Goal: Find specific page/section: Find specific page/section

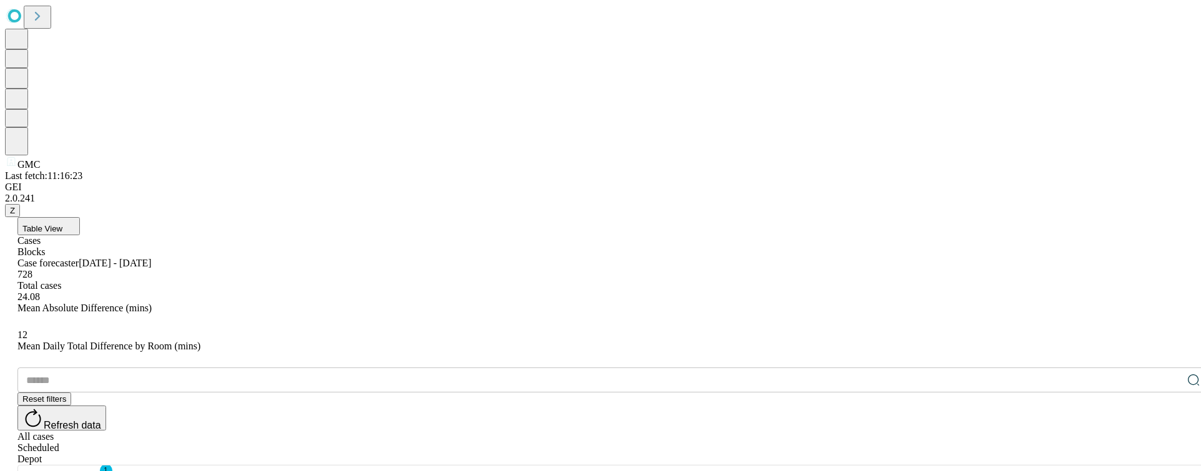
click at [80, 217] on button "Table View" at bounding box center [48, 226] width 62 height 18
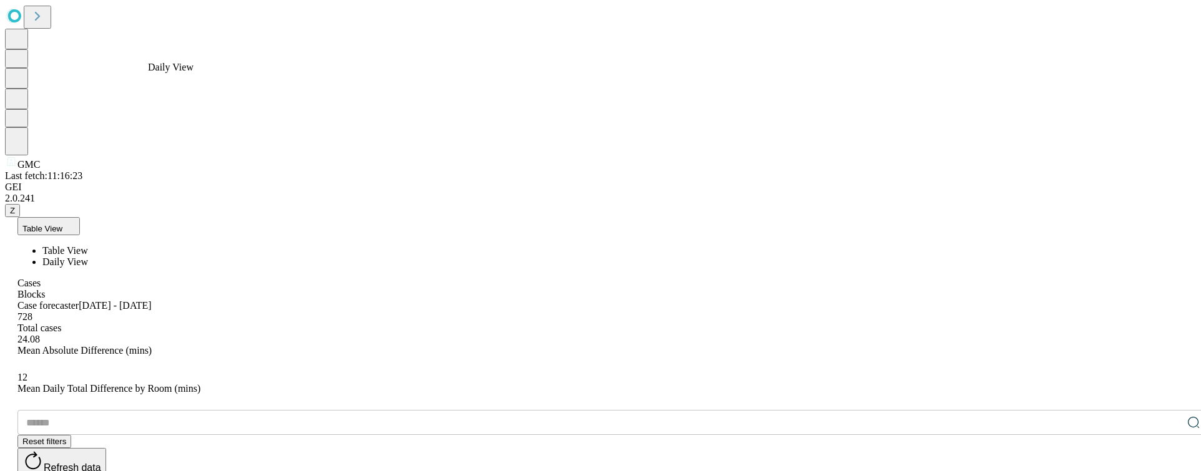
click at [88, 256] on span "Daily View" at bounding box center [65, 261] width 46 height 11
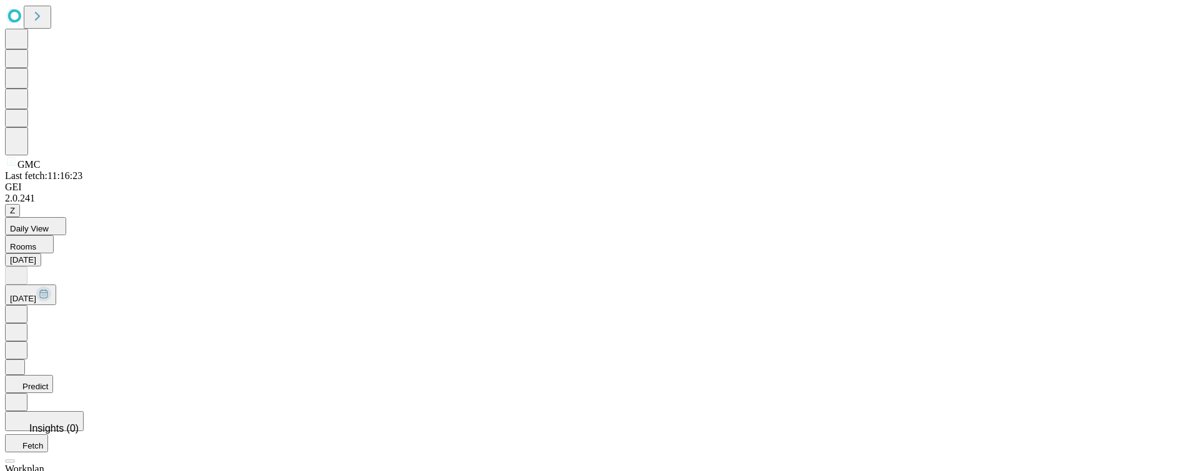
click at [22, 307] on icon at bounding box center [16, 313] width 12 height 12
click at [22, 268] on icon at bounding box center [16, 274] width 12 height 12
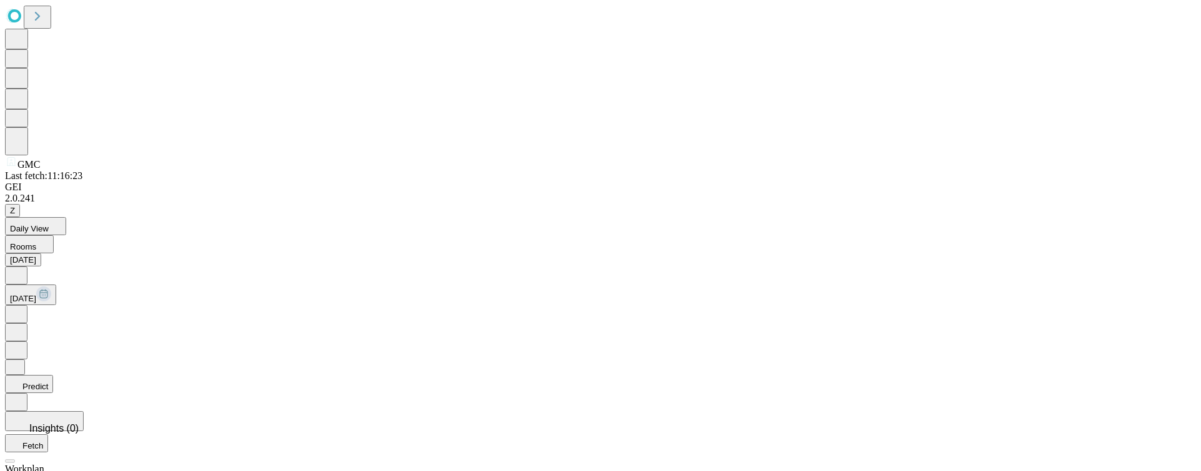
click at [22, 268] on icon at bounding box center [16, 274] width 12 height 12
click at [22, 307] on icon at bounding box center [16, 313] width 12 height 12
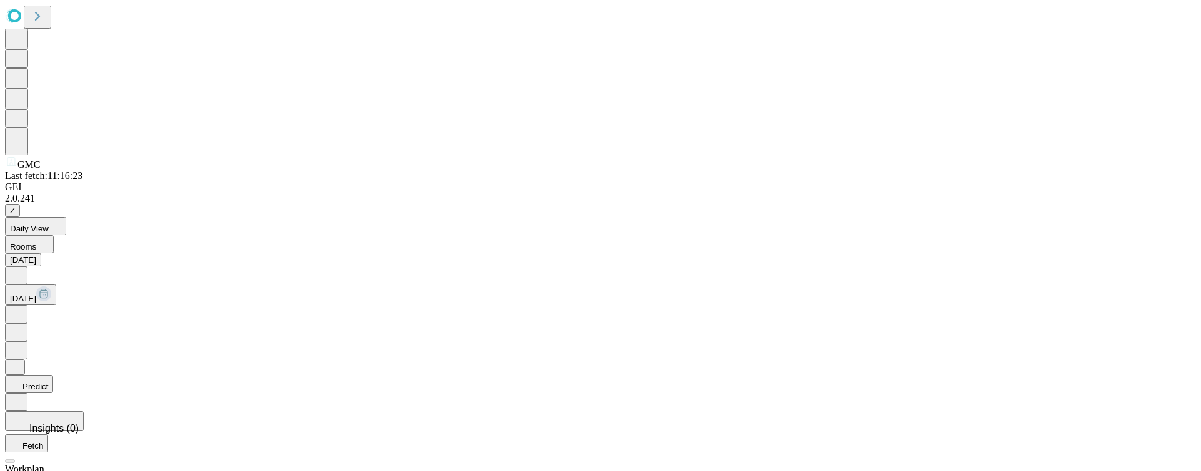
click at [22, 307] on icon at bounding box center [16, 313] width 12 height 12
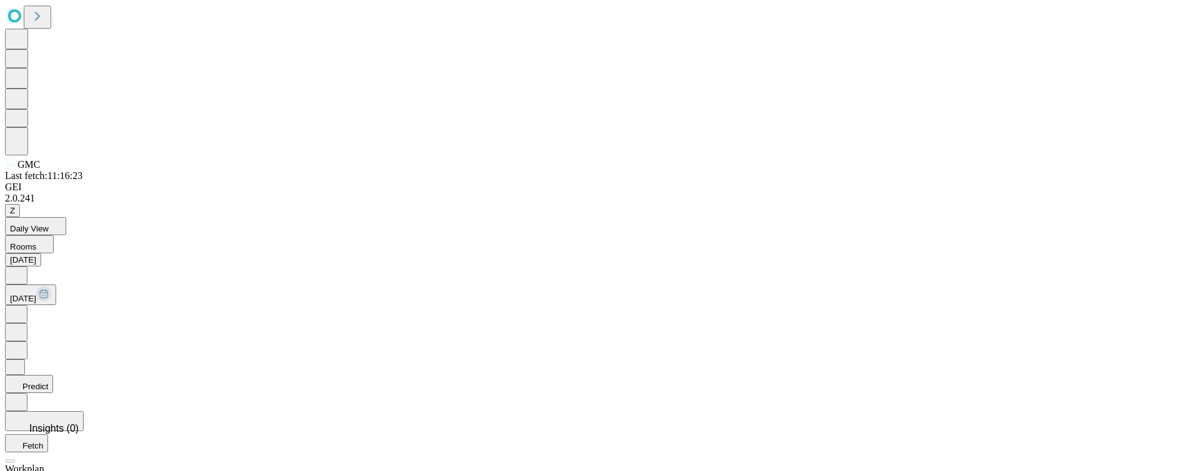
click at [22, 307] on icon at bounding box center [16, 313] width 12 height 12
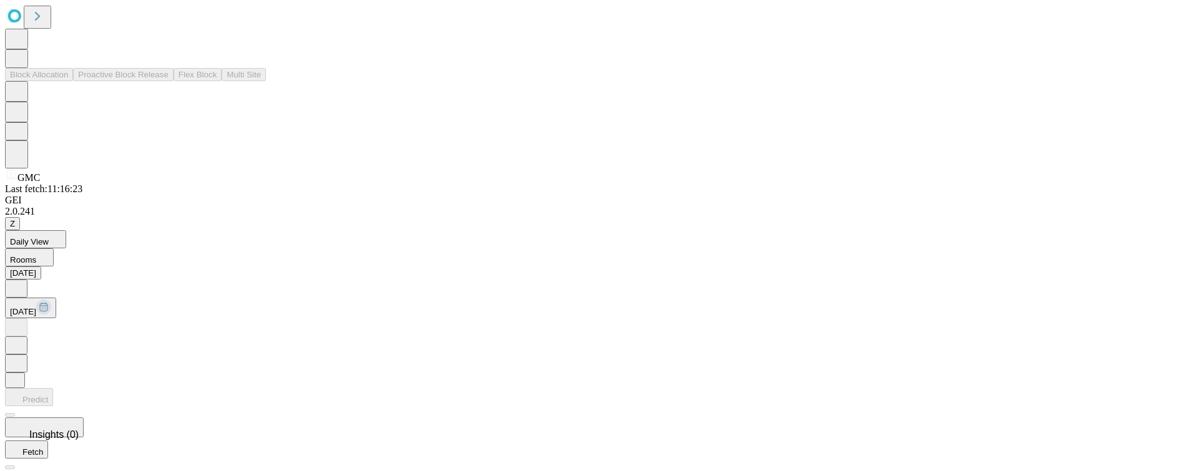
click at [23, 64] on icon at bounding box center [16, 57] width 13 height 13
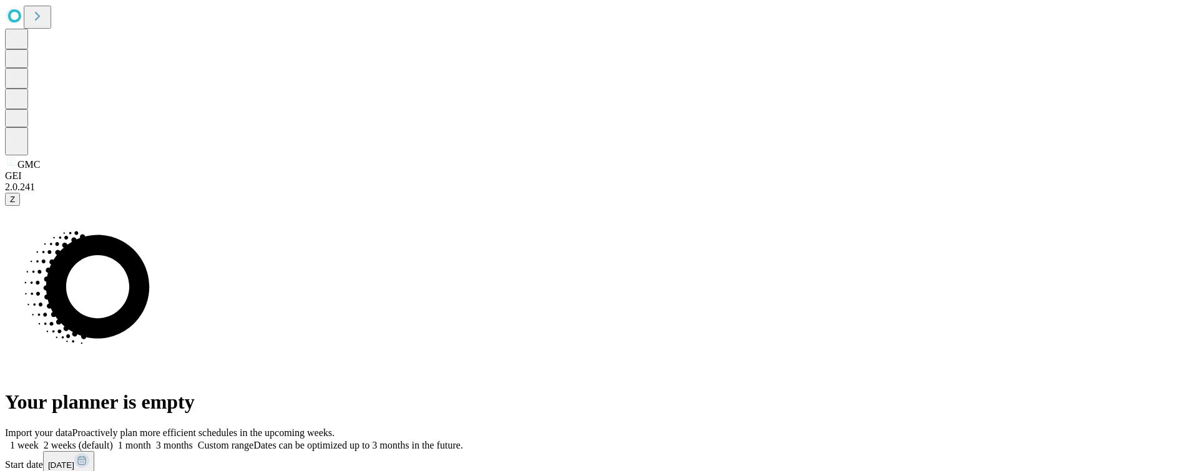
drag, startPoint x: 845, startPoint y: 228, endPoint x: 844, endPoint y: 235, distance: 6.9
click at [463, 440] on label "Custom range Dates can be optimized up to 3 months in the future." at bounding box center [328, 445] width 270 height 11
click at [94, 451] on button "[DATE]" at bounding box center [68, 461] width 51 height 21
click at [68, 470] on span "Previous Month" at bounding box center [39, 478] width 58 height 9
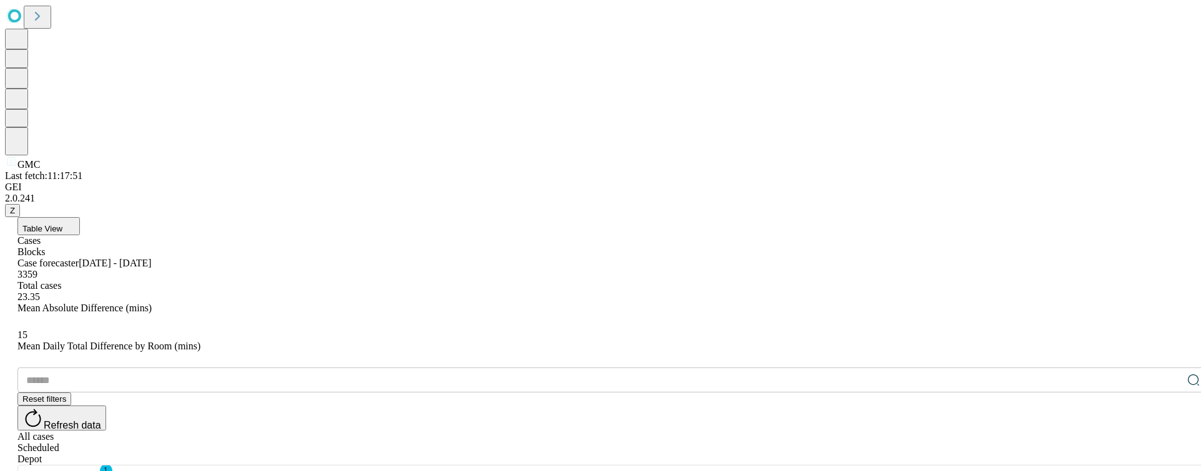
click at [80, 217] on button "Table View" at bounding box center [48, 226] width 62 height 18
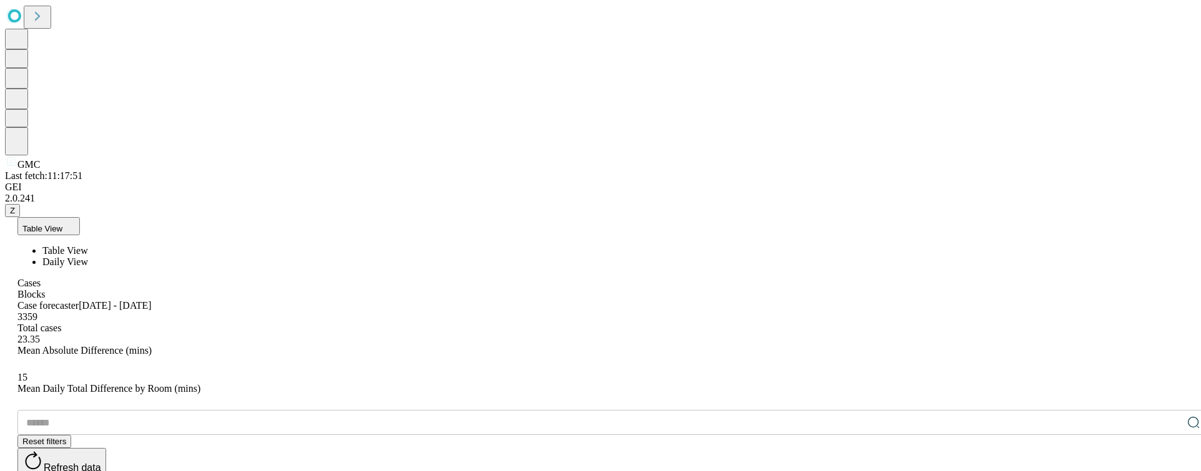
click at [88, 256] on span "Daily View" at bounding box center [65, 261] width 46 height 11
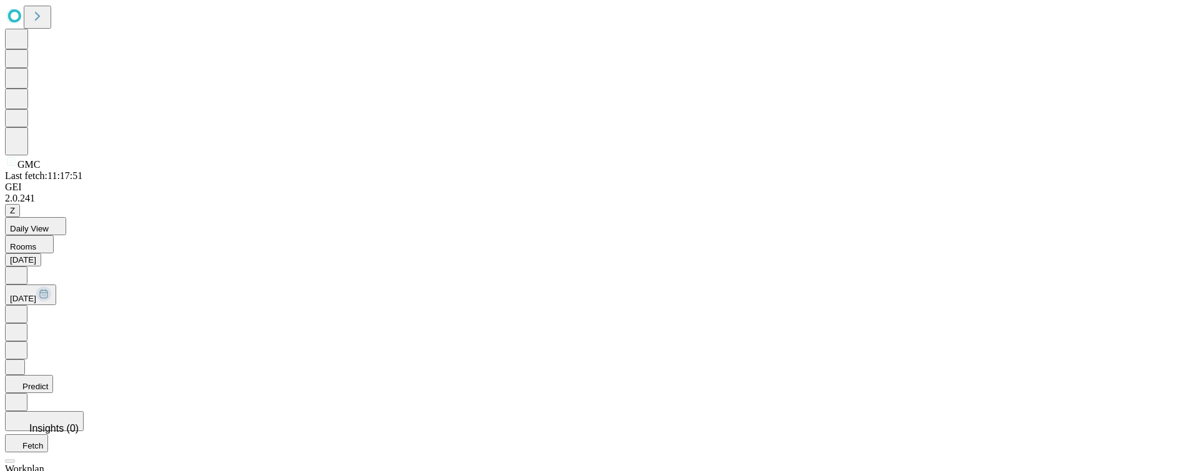
click at [22, 268] on icon at bounding box center [16, 274] width 12 height 12
click at [22, 307] on icon at bounding box center [16, 313] width 12 height 12
click at [22, 268] on icon at bounding box center [16, 274] width 12 height 12
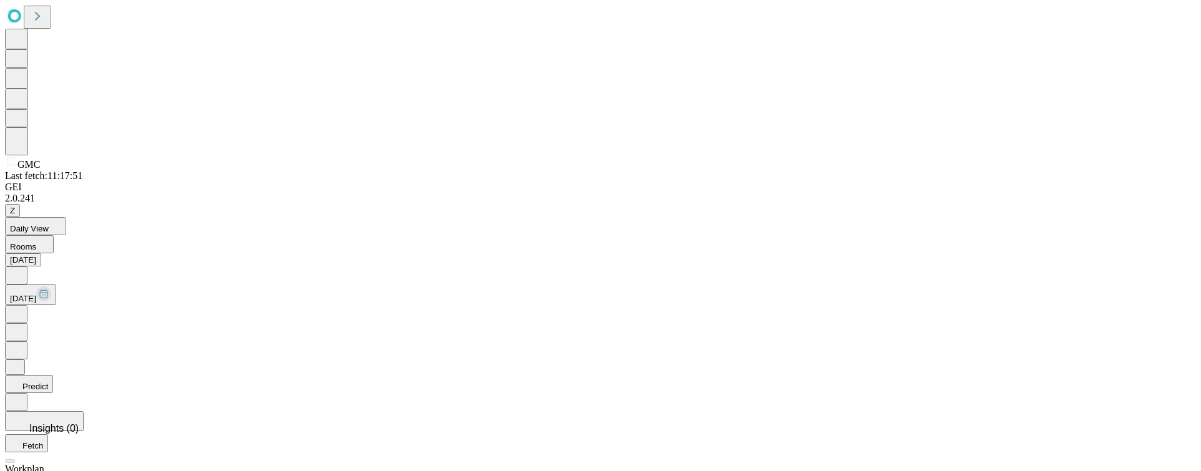
click at [22, 268] on icon at bounding box center [16, 274] width 12 height 12
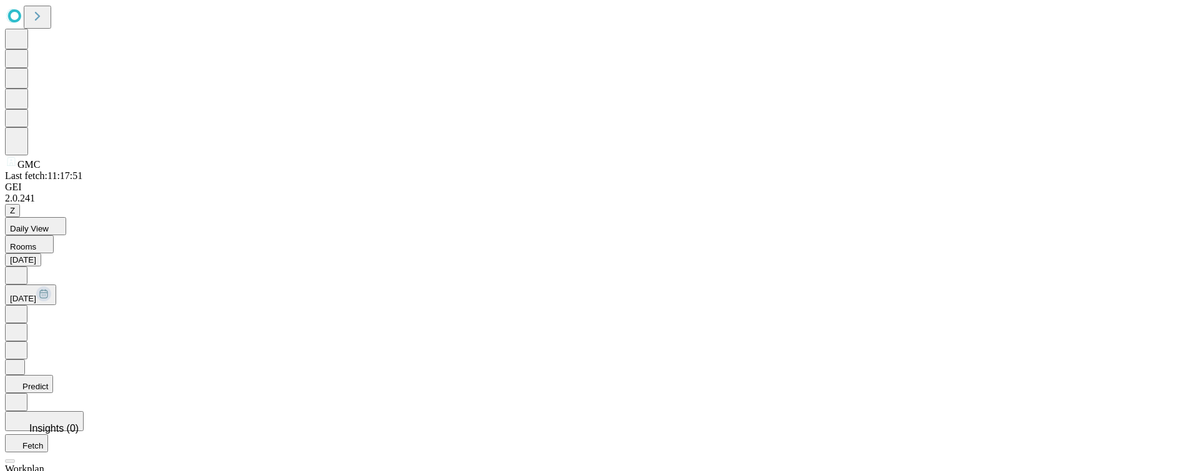
click at [22, 268] on icon at bounding box center [16, 274] width 12 height 12
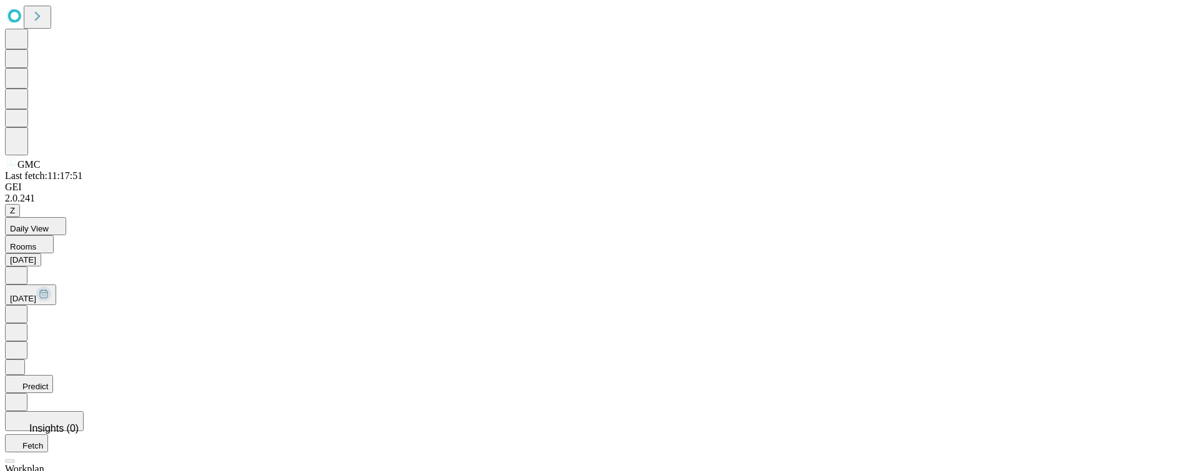
click at [22, 307] on icon at bounding box center [16, 313] width 12 height 12
click at [22, 268] on icon at bounding box center [16, 274] width 12 height 12
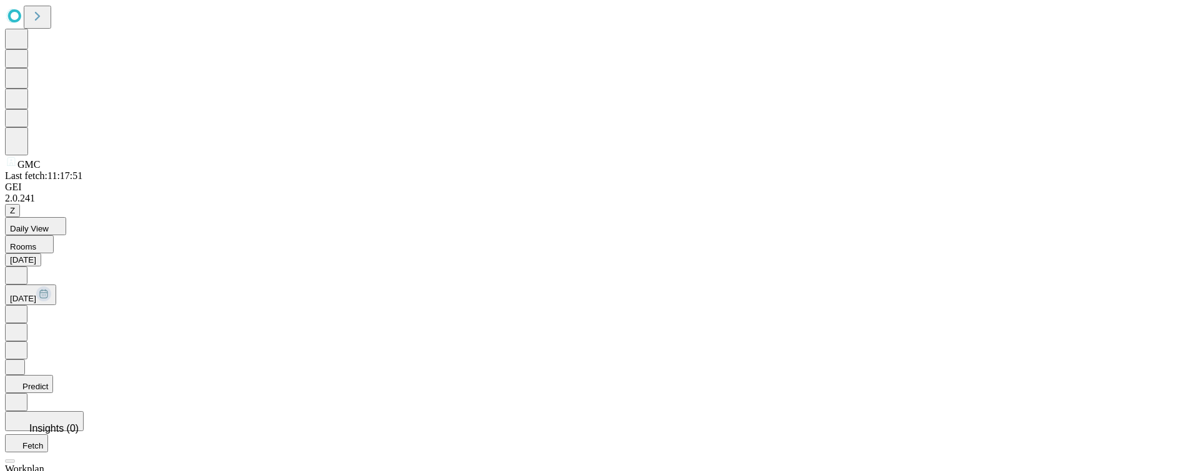
click at [18, 271] on icon at bounding box center [16, 274] width 4 height 6
click at [22, 268] on icon at bounding box center [16, 274] width 12 height 12
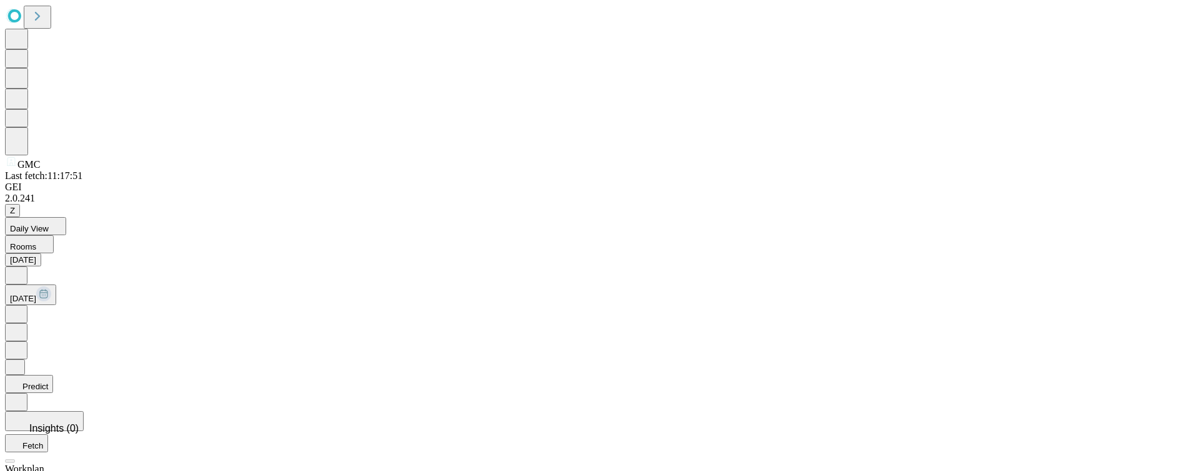
click at [22, 268] on icon at bounding box center [16, 274] width 12 height 12
click at [22, 307] on icon at bounding box center [16, 313] width 12 height 12
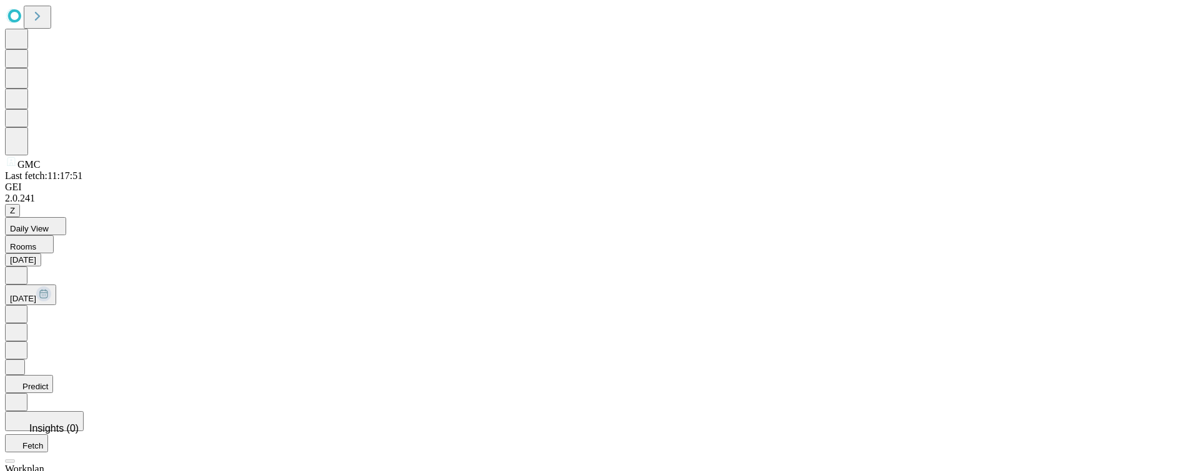
click at [22, 307] on icon at bounding box center [16, 313] width 12 height 12
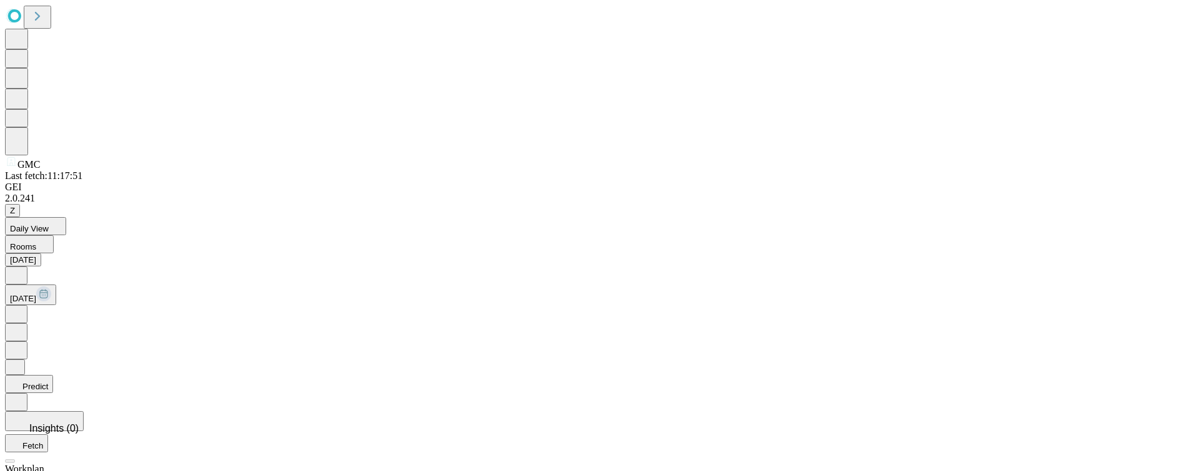
click at [22, 307] on icon at bounding box center [16, 313] width 12 height 12
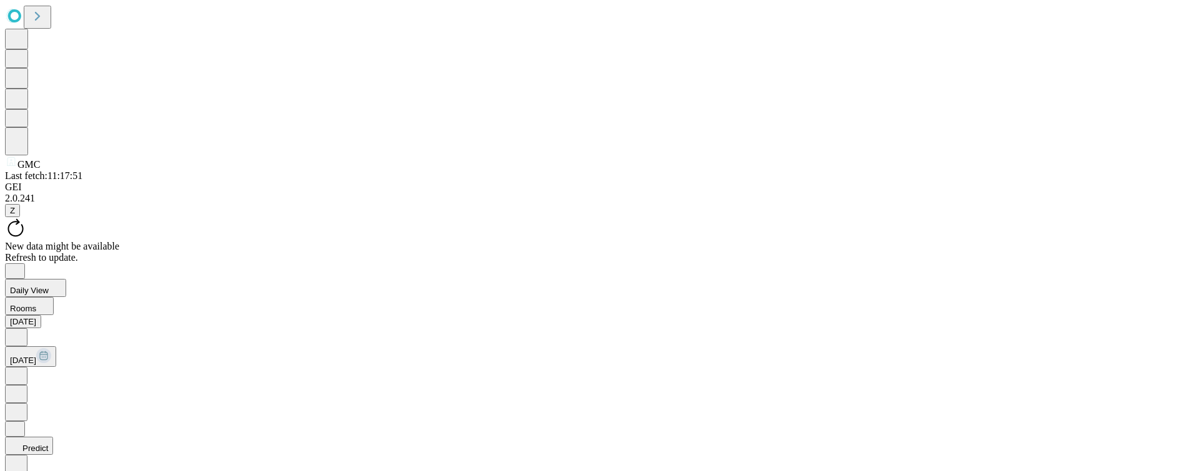
click at [22, 369] on icon at bounding box center [16, 375] width 12 height 12
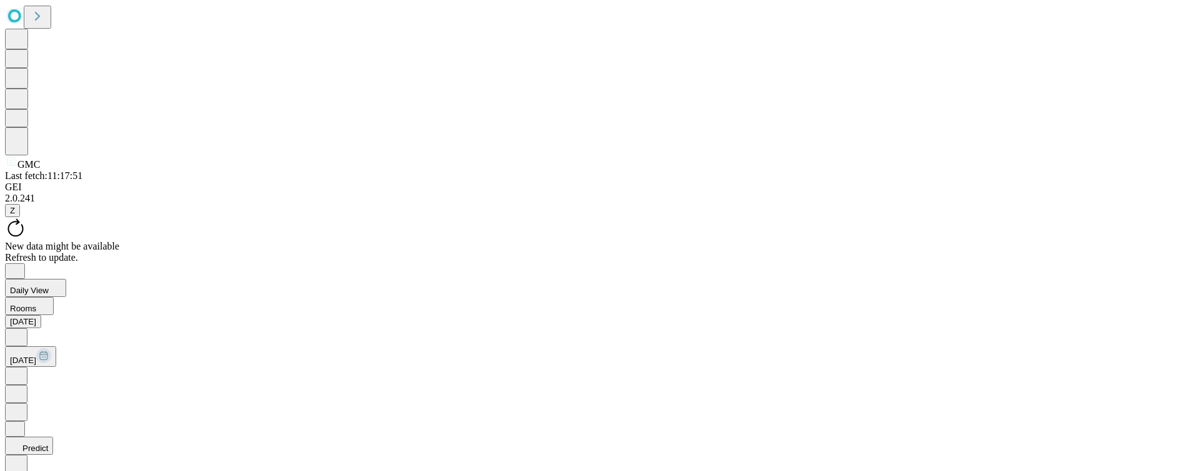
click at [22, 369] on icon at bounding box center [16, 375] width 12 height 12
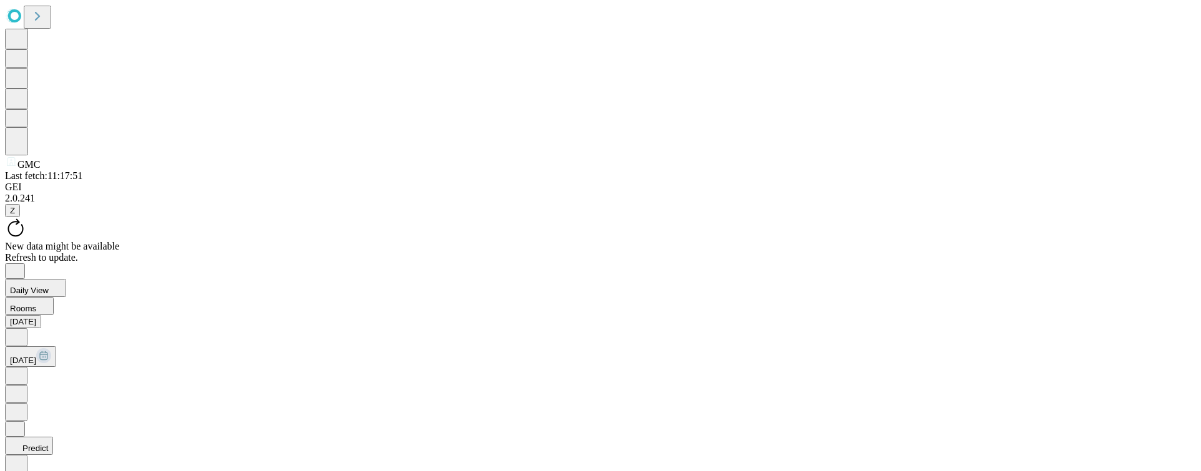
click at [22, 369] on icon at bounding box center [16, 375] width 12 height 12
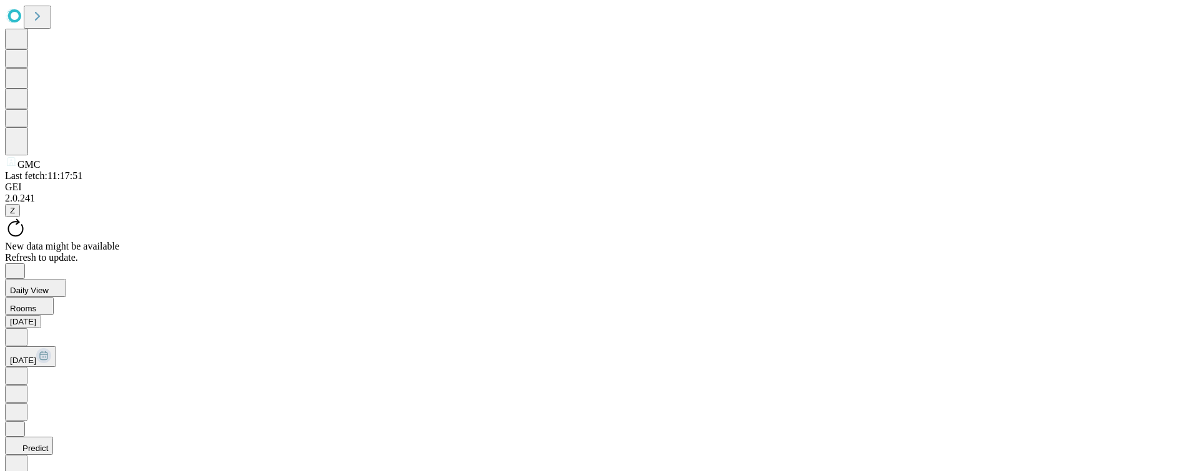
click at [22, 369] on icon at bounding box center [16, 375] width 12 height 12
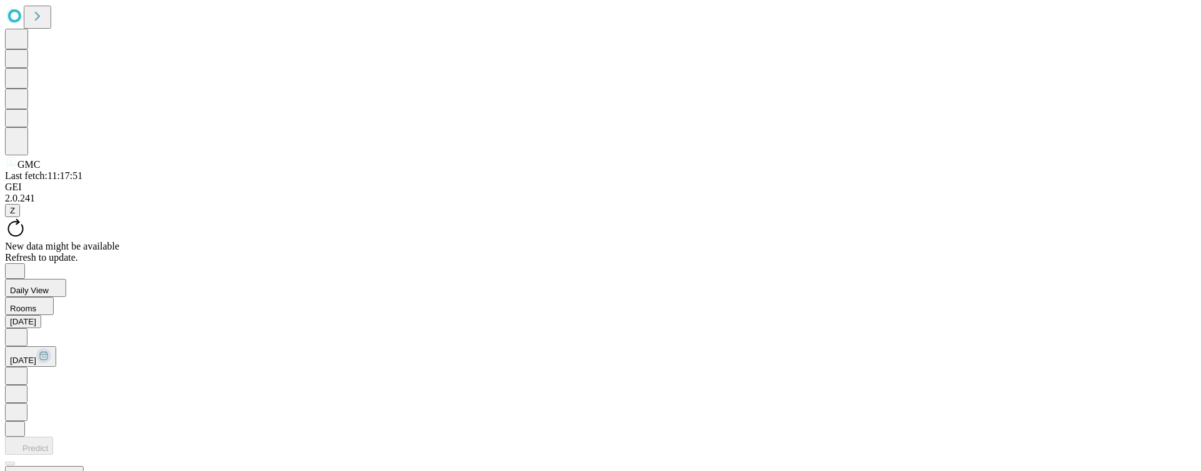
click at [22, 369] on icon at bounding box center [16, 375] width 12 height 12
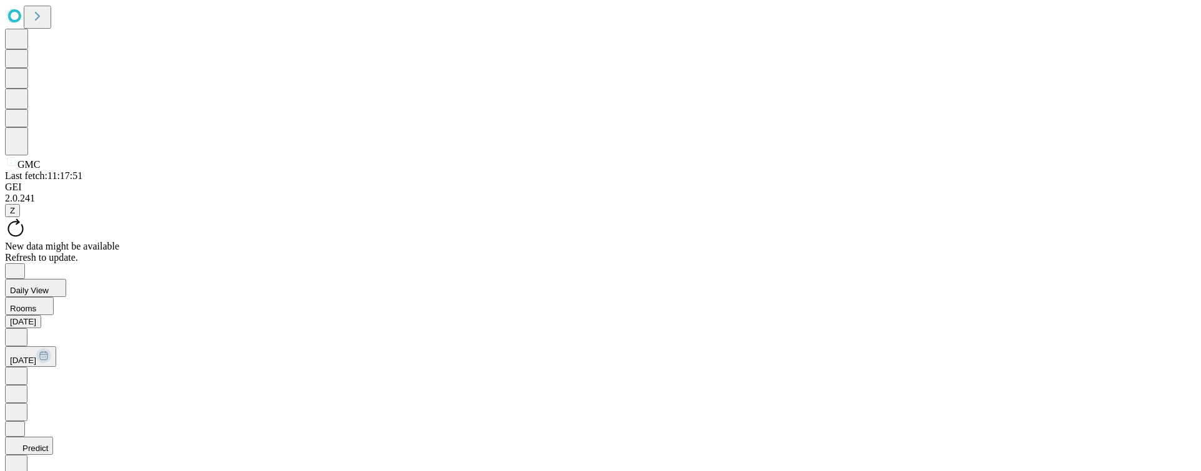
click at [22, 330] on icon at bounding box center [16, 336] width 12 height 12
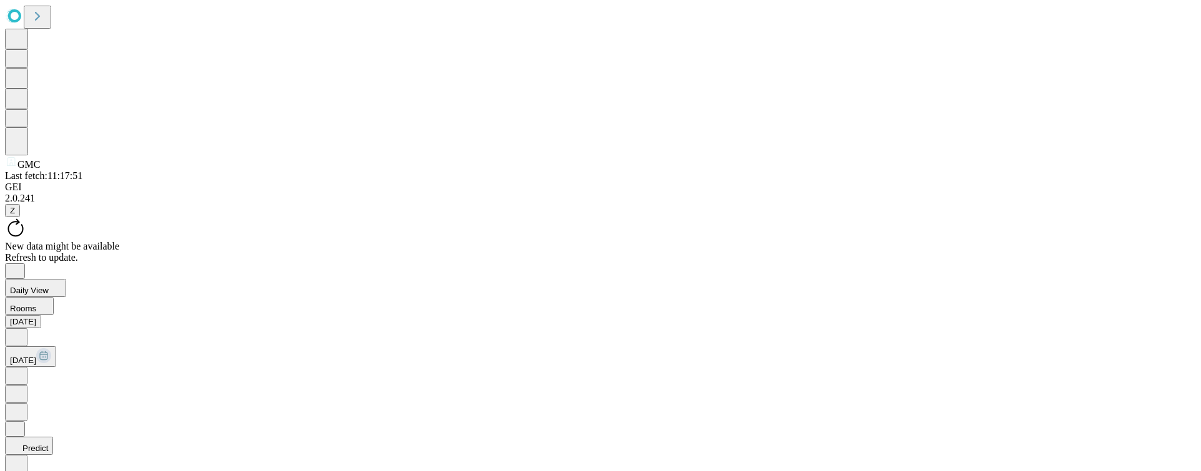
click at [22, 330] on icon at bounding box center [16, 336] width 12 height 12
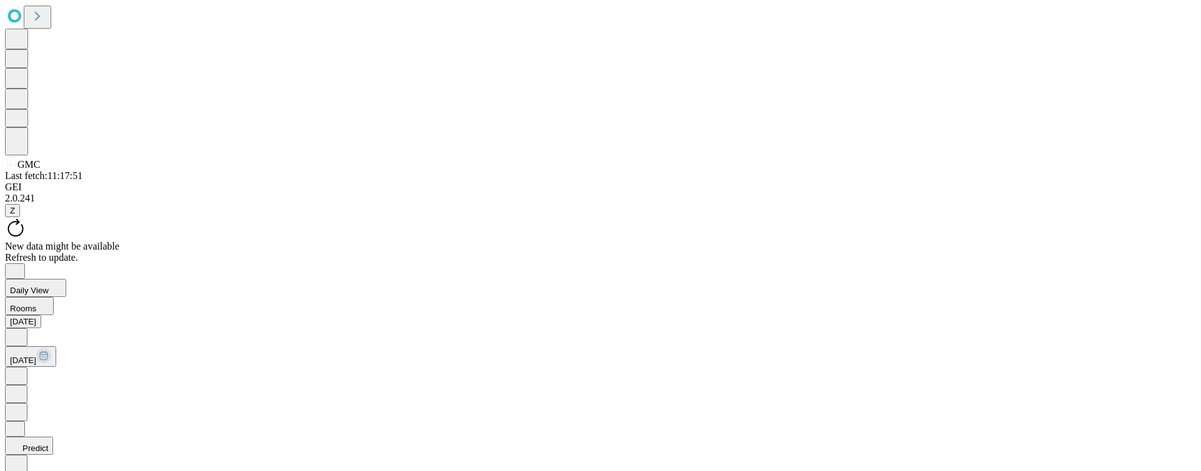
click at [22, 330] on icon at bounding box center [16, 336] width 12 height 12
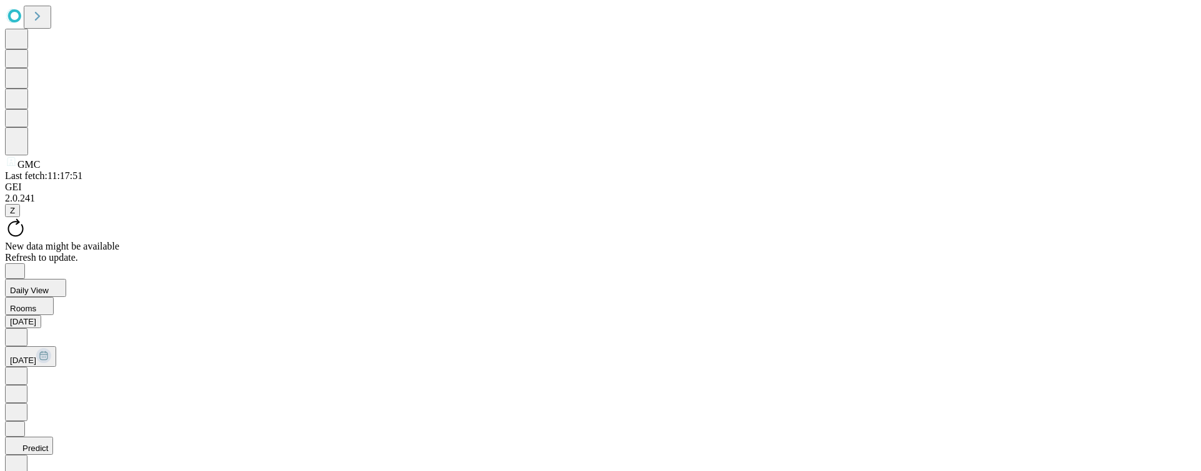
click at [22, 330] on icon at bounding box center [16, 336] width 12 height 12
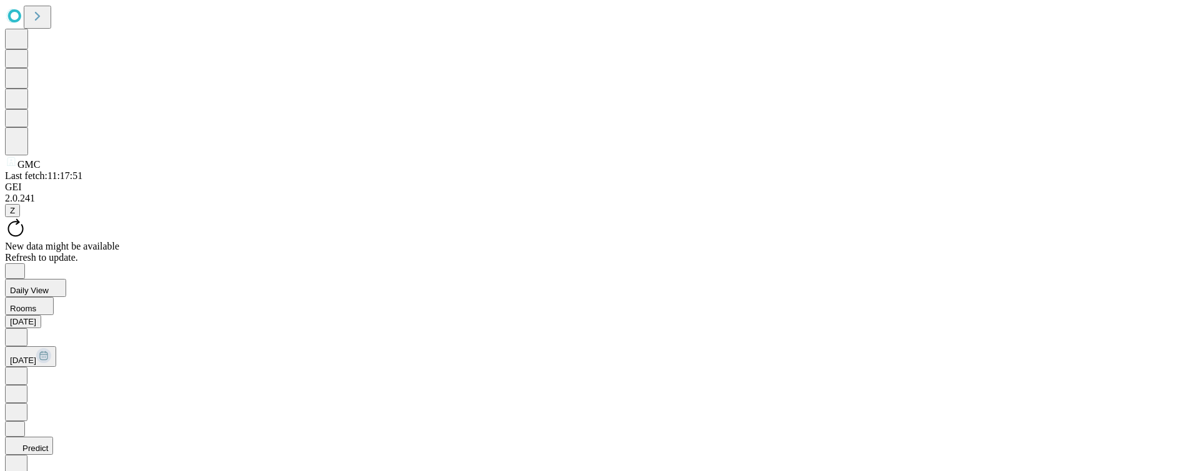
click at [22, 330] on icon at bounding box center [16, 336] width 12 height 12
click at [18, 333] on icon at bounding box center [16, 336] width 4 height 6
click at [15, 215] on span "Z" at bounding box center [12, 210] width 5 height 9
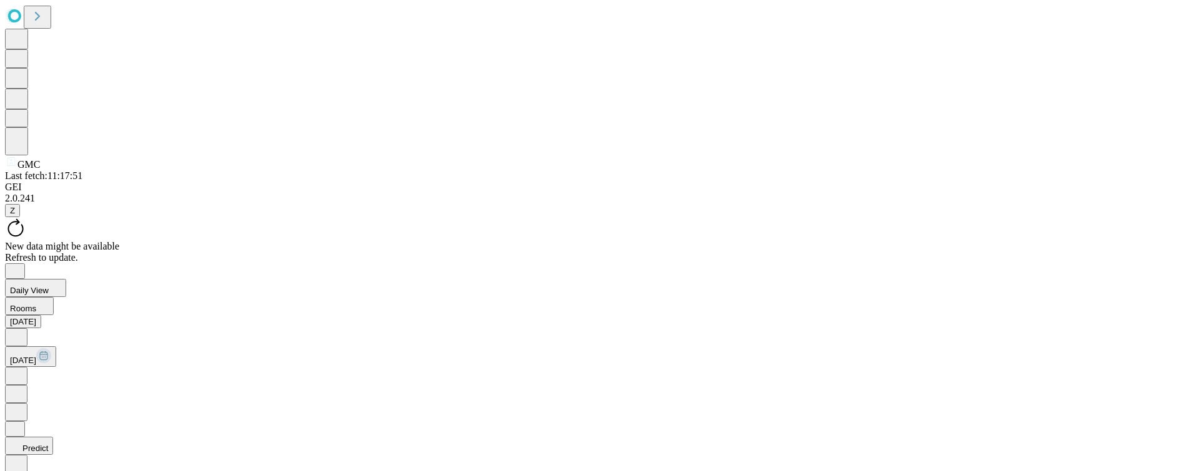
scroll to position [1165, 0]
